Goal: Information Seeking & Learning: Learn about a topic

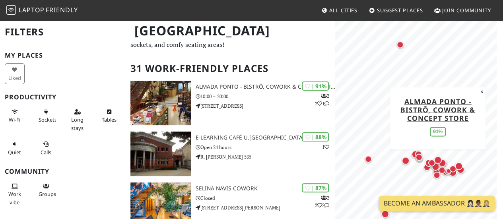
scroll to position [34, 0]
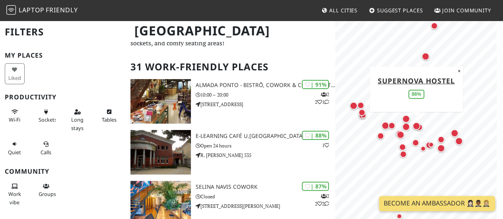
drag, startPoint x: 416, startPoint y: 130, endPoint x: 401, endPoint y: 76, distance: 56.9
click at [410, 120] on div "Map marker" at bounding box center [415, 125] width 11 height 11
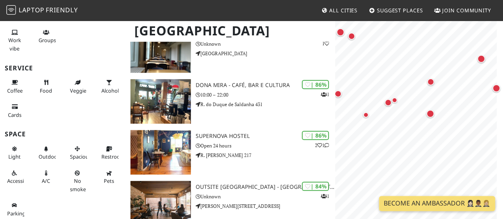
scroll to position [153, 0]
click at [99, 149] on button "Restroom" at bounding box center [109, 153] width 20 height 21
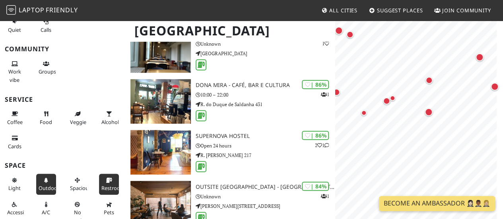
scroll to position [122, 0]
click at [11, 119] on span "Coffee" at bounding box center [14, 122] width 15 height 7
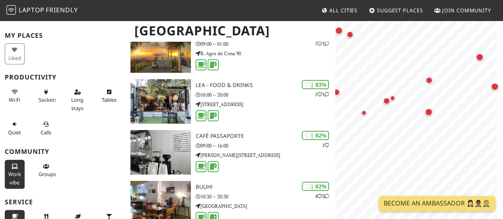
scroll to position [20, 0]
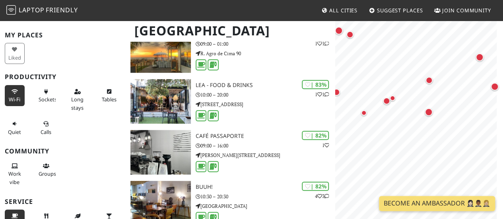
click at [9, 98] on span "Wi-Fi" at bounding box center [15, 99] width 12 height 7
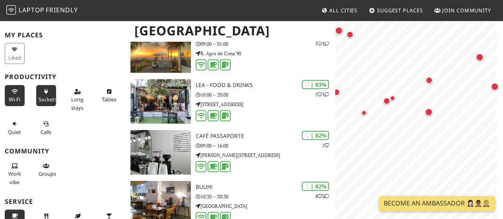
click at [46, 100] on span "Sockets" at bounding box center [48, 99] width 18 height 7
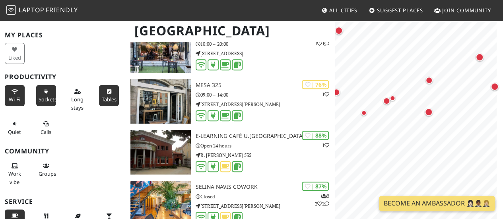
click at [101, 101] on span "Tables" at bounding box center [108, 99] width 15 height 7
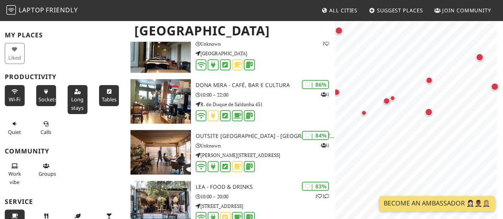
click at [79, 101] on span "Long stays" at bounding box center [77, 103] width 12 height 15
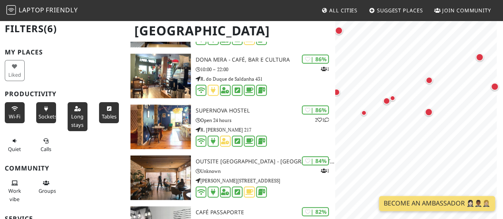
scroll to position [0, 0]
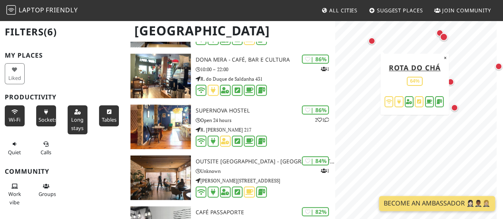
click at [373, 43] on div "Map marker" at bounding box center [371, 40] width 7 height 7
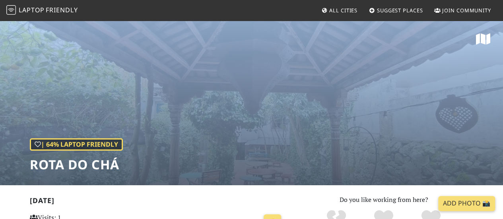
drag, startPoint x: 0, startPoint y: 0, endPoint x: 275, endPoint y: -2, distance: 274.6
click at [275, 0] on html "Laptop Friendly All Cities Suggest Places Join Community | 64% Laptop Friendly …" at bounding box center [251, 109] width 503 height 219
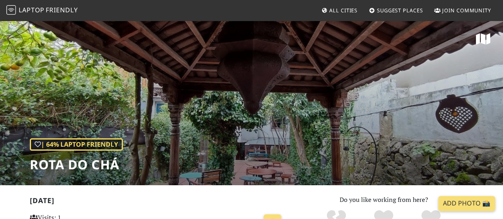
click at [234, 135] on div "| 64% Laptop Friendly Rota Do Chá" at bounding box center [251, 102] width 503 height 165
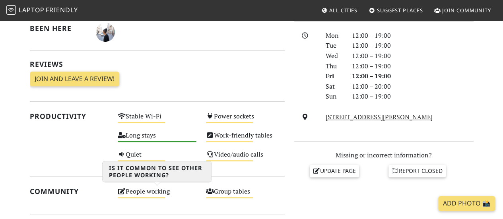
scroll to position [234, 0]
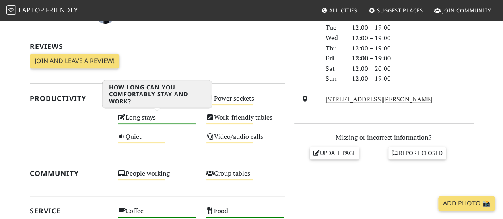
click at [164, 120] on div "Long stays High" at bounding box center [157, 121] width 88 height 19
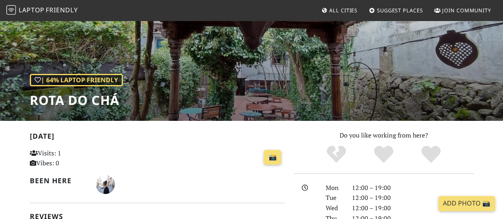
scroll to position [0, 0]
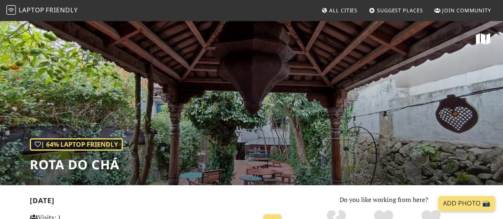
click at [8, 6] on img at bounding box center [11, 10] width 10 height 10
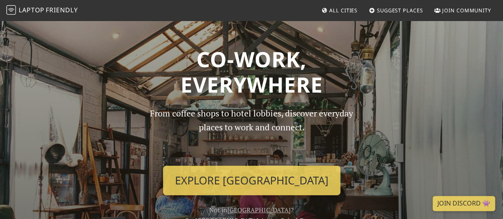
scroll to position [3, 0]
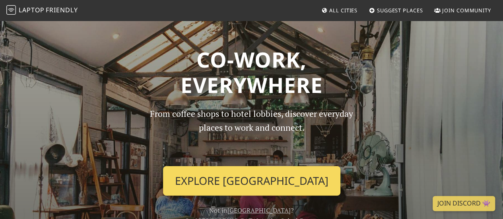
click at [228, 178] on link "Explore [GEOGRAPHIC_DATA]" at bounding box center [251, 180] width 177 height 29
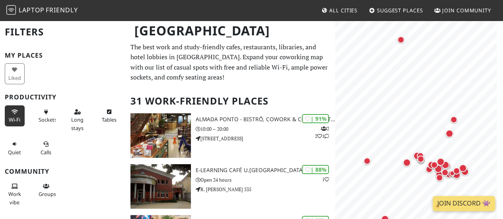
click at [23, 117] on button "Wi-Fi" at bounding box center [15, 115] width 20 height 21
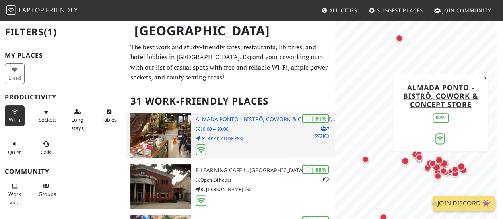
click at [206, 123] on div "| 91% 2 2 1 Almada Ponto - Bistrô, Cowork & Concept Store 10:00 – 20:00 Rua do …" at bounding box center [265, 135] width 139 height 45
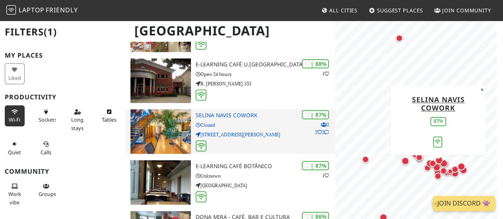
scroll to position [166, 0]
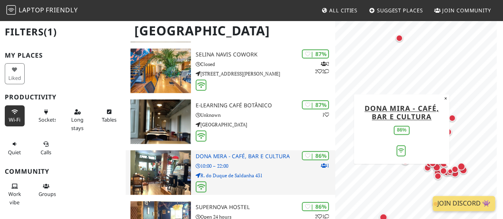
click at [220, 154] on h3 "Dona Mira - Café, Bar e Cultura" at bounding box center [265, 156] width 139 height 7
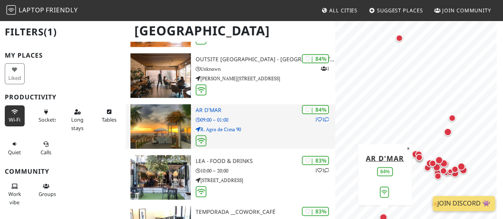
scroll to position [437, 0]
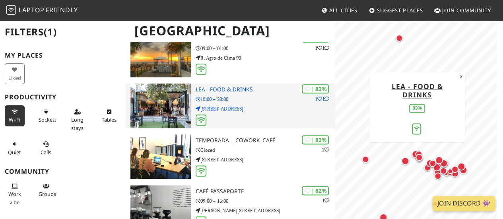
click at [211, 91] on h3 "LEA - Food & Drinks" at bounding box center [265, 89] width 139 height 7
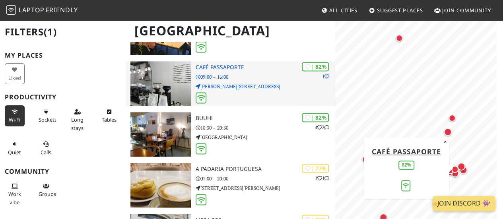
scroll to position [561, 0]
click at [225, 66] on h3 "Café Passaporte" at bounding box center [265, 67] width 139 height 7
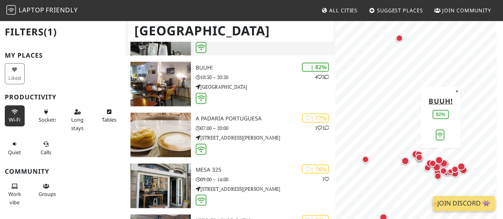
scroll to position [662, 0]
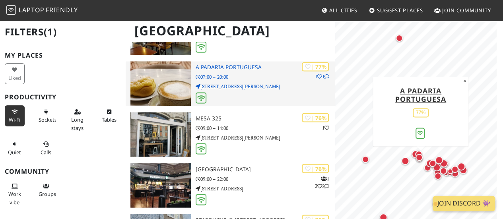
click at [225, 68] on h3 "A Padaria Portuguesa" at bounding box center [265, 67] width 139 height 7
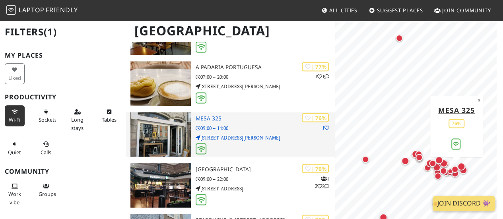
scroll to position [580, 0]
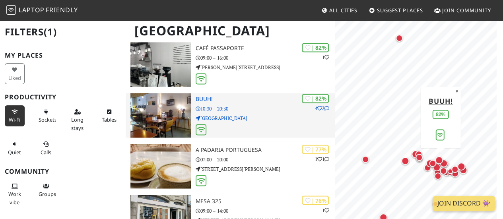
click at [200, 93] on div "| 82% 4 3 BUuh! 10:30 – 20:30 Praça da República 164" at bounding box center [265, 115] width 139 height 45
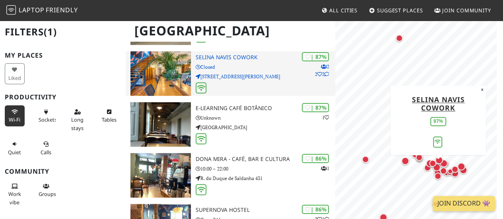
scroll to position [164, 0]
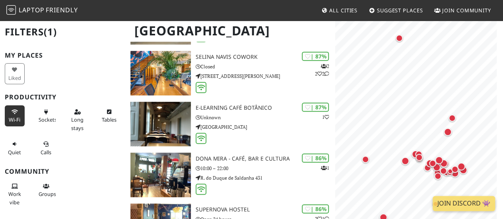
click at [27, 34] on h2 "Filters (1)" at bounding box center [63, 32] width 116 height 24
click at [9, 9] on img at bounding box center [11, 10] width 10 height 10
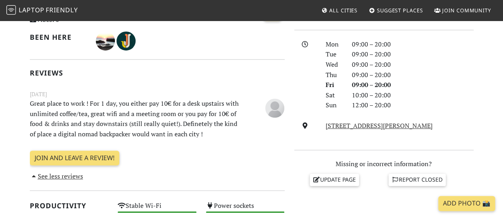
scroll to position [208, 0]
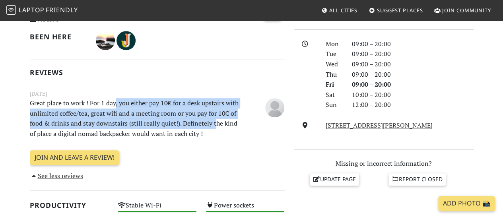
drag, startPoint x: 114, startPoint y: 103, endPoint x: 216, endPoint y: 119, distance: 103.7
click at [216, 119] on p "Great place to work ! For 1 day, you either pay 10€ for a desk upstairs with un…" at bounding box center [135, 118] width 220 height 41
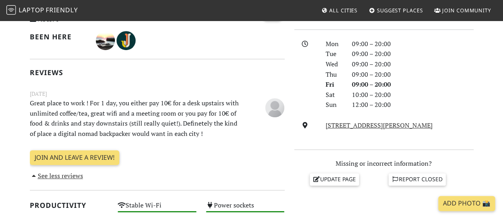
click at [218, 133] on p "Great place to work ! For 1 day, you either pay 10€ for a desk upstairs with un…" at bounding box center [135, 118] width 220 height 41
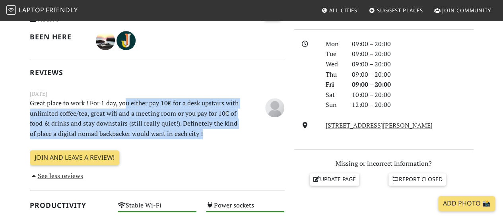
drag, startPoint x: 213, startPoint y: 136, endPoint x: 126, endPoint y: 102, distance: 93.0
click at [126, 102] on p "Great place to work ! For 1 day, you either pay 10€ for a desk upstairs with un…" at bounding box center [135, 118] width 220 height 41
drag, startPoint x: 115, startPoint y: 102, endPoint x: 235, endPoint y: 140, distance: 125.9
click at [235, 140] on div "June 26, 2023 Great place to work ! For 1 day, you either pay 10€ for a desk up…" at bounding box center [157, 114] width 264 height 51
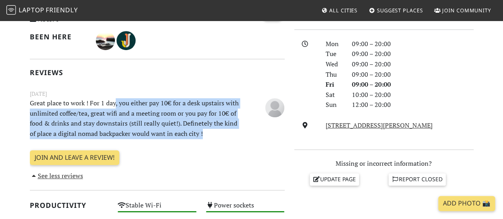
click at [235, 140] on div "June 26, 2023 Great place to work ! For 1 day, you either pay 10€ for a desk up…" at bounding box center [157, 114] width 264 height 51
drag, startPoint x: 235, startPoint y: 140, endPoint x: 174, endPoint y: 98, distance: 74.4
click at [174, 98] on div "June 26, 2023 Great place to work ! For 1 day, you either pay 10€ for a desk up…" at bounding box center [157, 114] width 264 height 51
click at [174, 98] on p "Great place to work ! For 1 day, you either pay 10€ for a desk upstairs with un…" at bounding box center [135, 118] width 220 height 41
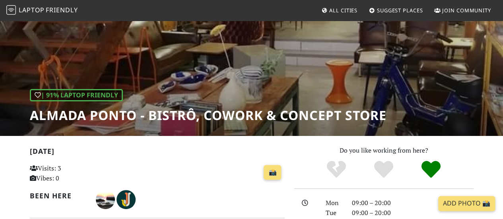
scroll to position [0, 0]
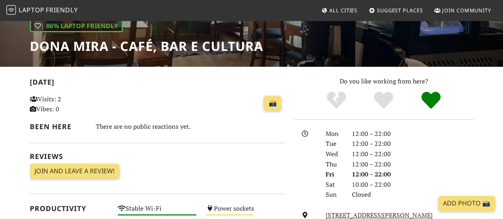
scroll to position [5, 0]
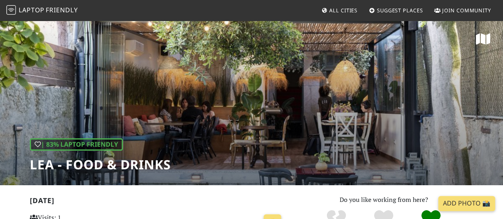
scroll to position [127, 0]
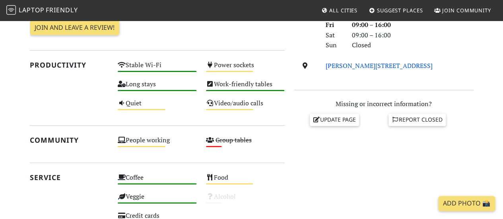
scroll to position [151, 0]
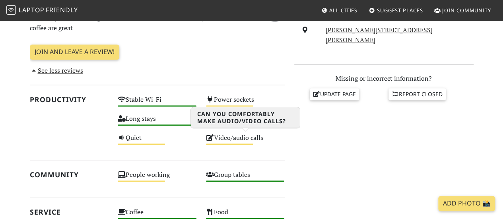
scroll to position [186, 0]
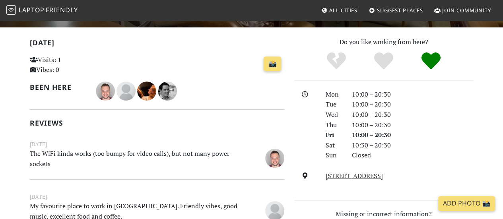
scroll to position [158, 0]
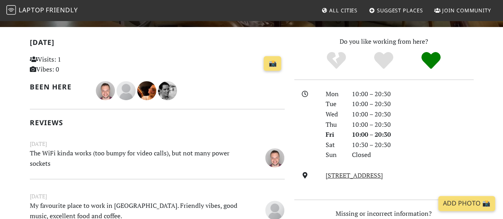
click at [153, 153] on p "The WiFi kinda works (too bumpy for video calls), but not many power sockets" at bounding box center [135, 158] width 220 height 20
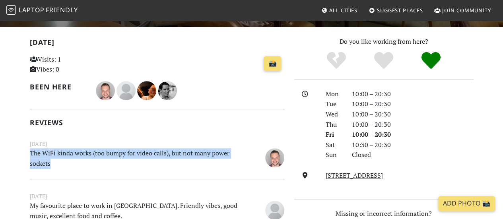
click at [153, 153] on p "The WiFi kinda works (too bumpy for video calls), but not many power sockets" at bounding box center [135, 158] width 220 height 20
click at [143, 160] on p "The WiFi kinda works (too bumpy for video calls), but not many power sockets" at bounding box center [135, 158] width 220 height 20
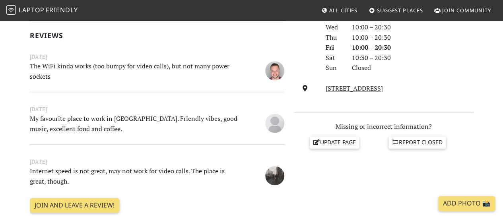
scroll to position [246, 0]
click at [109, 121] on p "My favourite place to work in Porto. Friendly vibes, good music, excellent food…" at bounding box center [135, 123] width 220 height 20
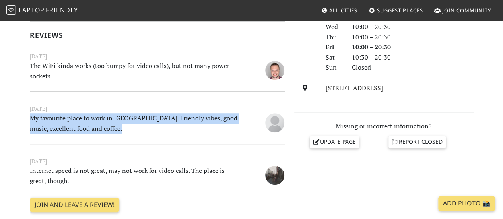
click at [109, 121] on p "My favourite place to work in Porto. Friendly vibes, good music, excellent food…" at bounding box center [135, 123] width 220 height 20
click at [112, 128] on p "My favourite place to work in Porto. Friendly vibes, good music, excellent food…" at bounding box center [135, 123] width 220 height 20
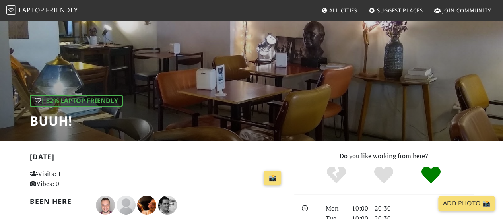
scroll to position [0, 0]
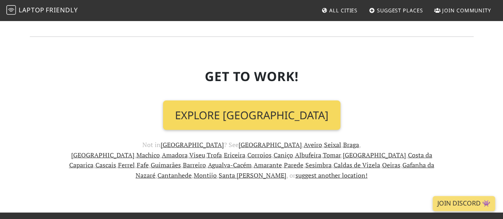
scroll to position [985, 0]
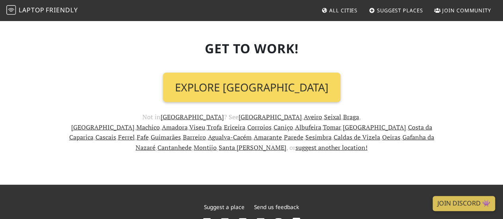
click at [225, 73] on link "Explore Porto" at bounding box center [251, 87] width 177 height 29
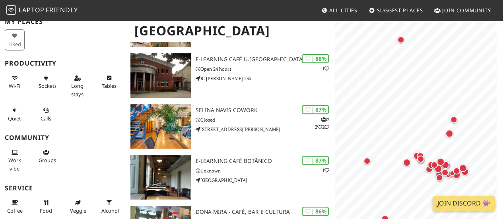
scroll to position [34, 0]
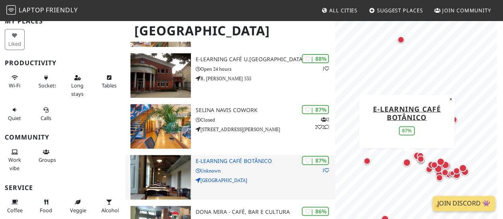
click at [215, 157] on div "| 87% 1 E-learning Café Botânico Unknown [GEOGRAPHIC_DATA]" at bounding box center [265, 177] width 139 height 45
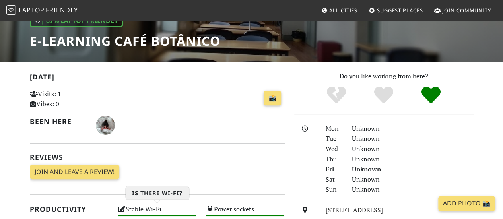
scroll to position [123, 0]
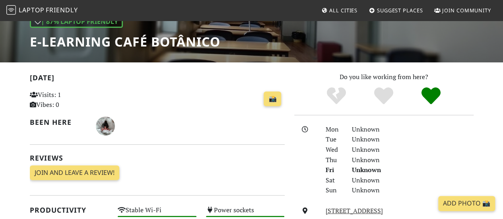
click at [105, 43] on h1 "E-learning Café Botânico" at bounding box center [125, 41] width 190 height 15
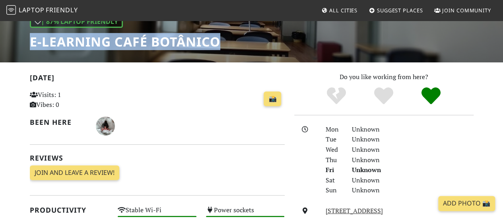
click at [105, 43] on h1 "E-learning Café Botânico" at bounding box center [125, 41] width 190 height 15
copy div "E-learning Café Botânico"
